Goal: Transaction & Acquisition: Purchase product/service

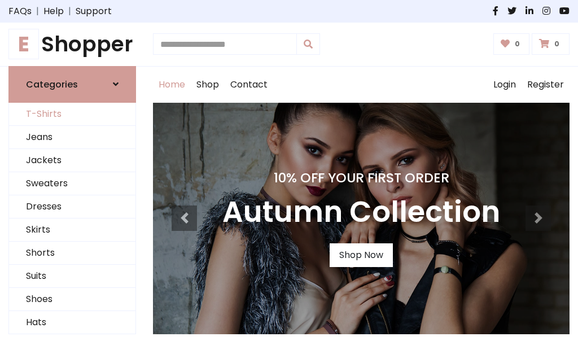
click at [72, 114] on link "T-Shirts" at bounding box center [72, 114] width 127 height 23
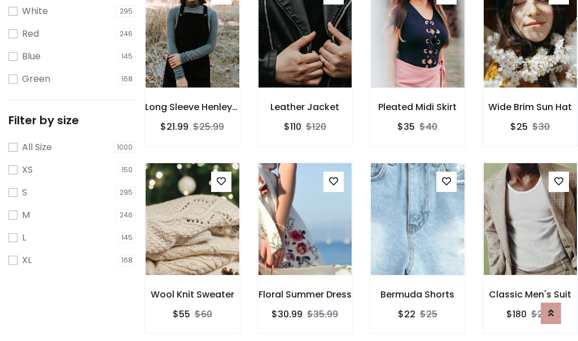
scroll to position [20, 0]
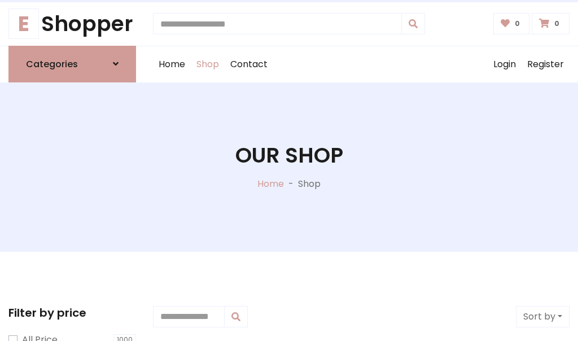
click at [289, 167] on h1 "Our Shop" at bounding box center [290, 155] width 108 height 25
click at [362, 64] on div "Home Shop Contact Log out Login Register" at bounding box center [361, 64] width 417 height 36
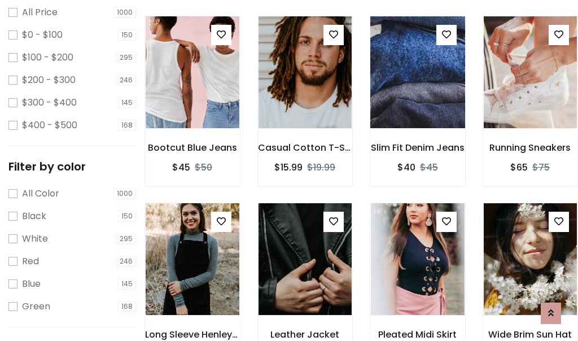
click at [417, 93] on img at bounding box center [418, 72] width 112 height 271
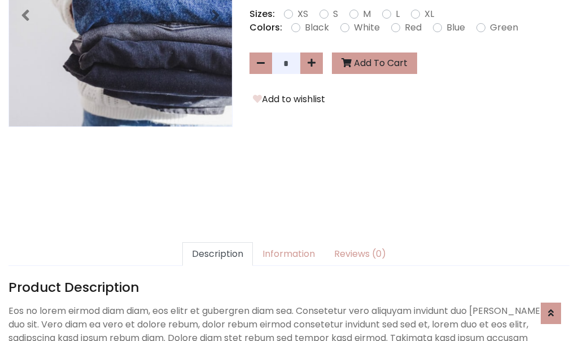
scroll to position [276, 0]
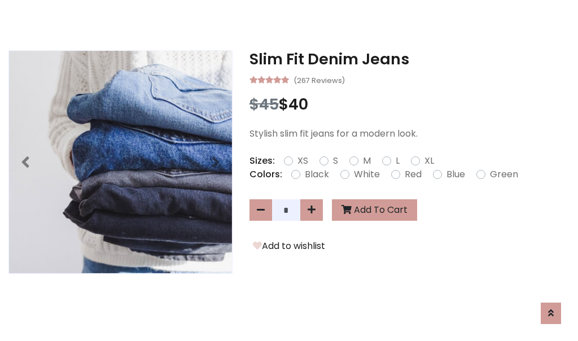
click at [410, 59] on h3 "Slim Fit Denim Jeans" at bounding box center [410, 59] width 320 height 18
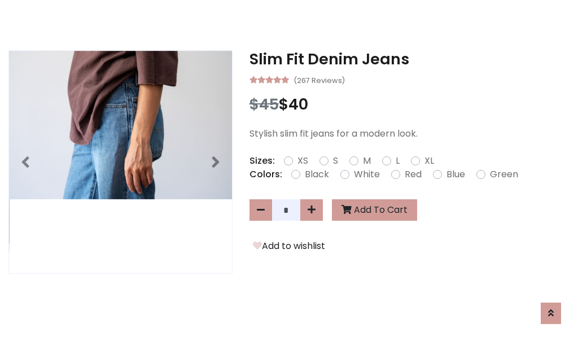
click at [410, 59] on h3 "Slim Fit Denim Jeans" at bounding box center [410, 59] width 320 height 18
